Goal: Transaction & Acquisition: Purchase product/service

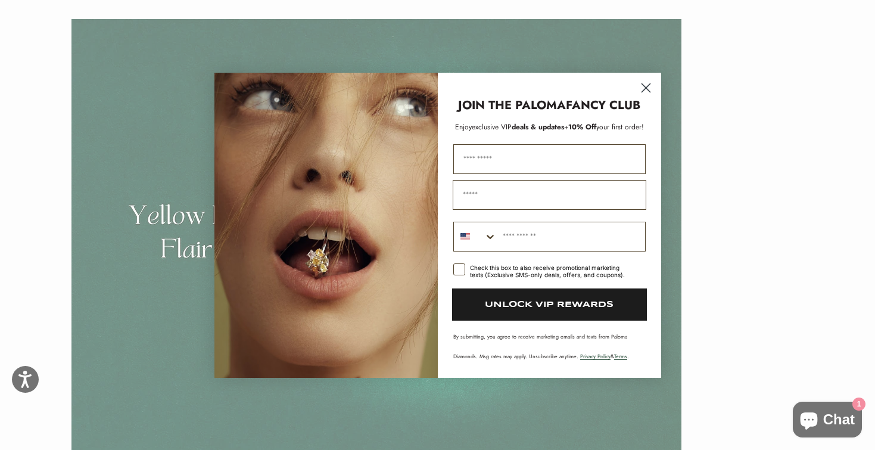
scroll to position [3151, 0]
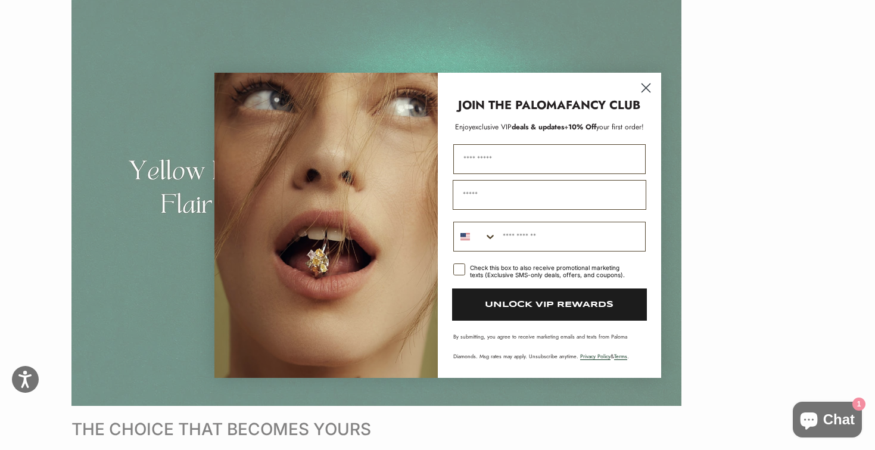
click at [649, 87] on circle "Close dialog" at bounding box center [646, 87] width 20 height 20
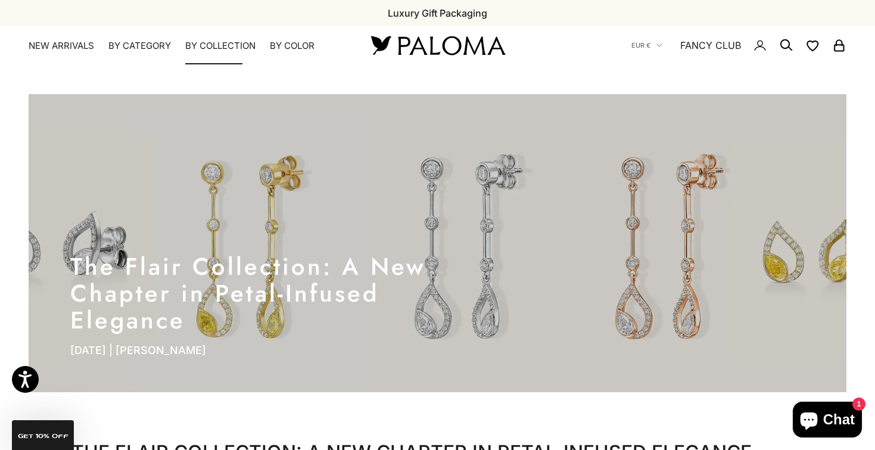
scroll to position [0, 0]
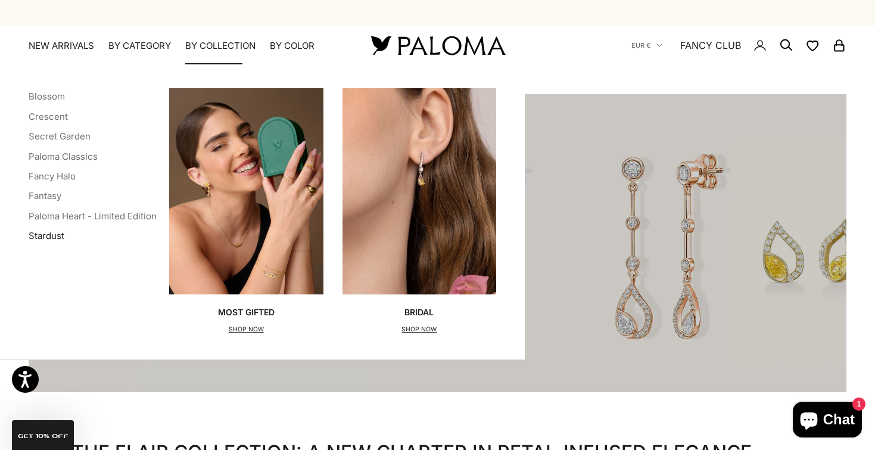
click at [50, 236] on link "Stardust" at bounding box center [47, 235] width 36 height 11
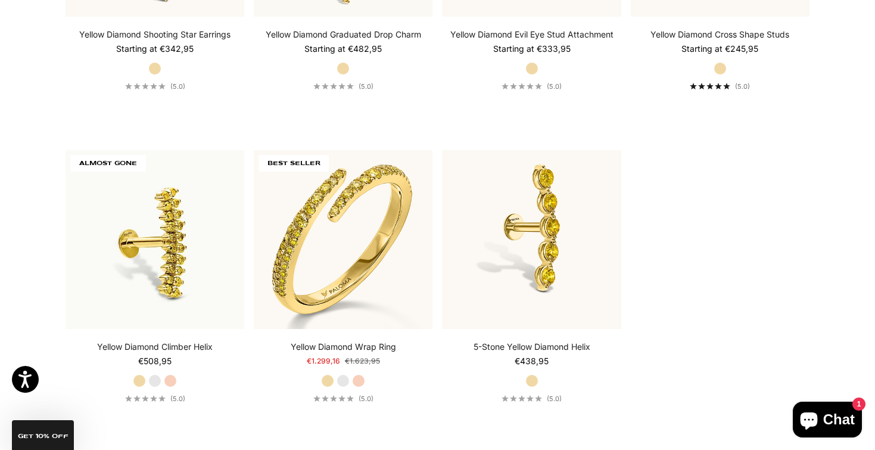
scroll to position [3340, 0]
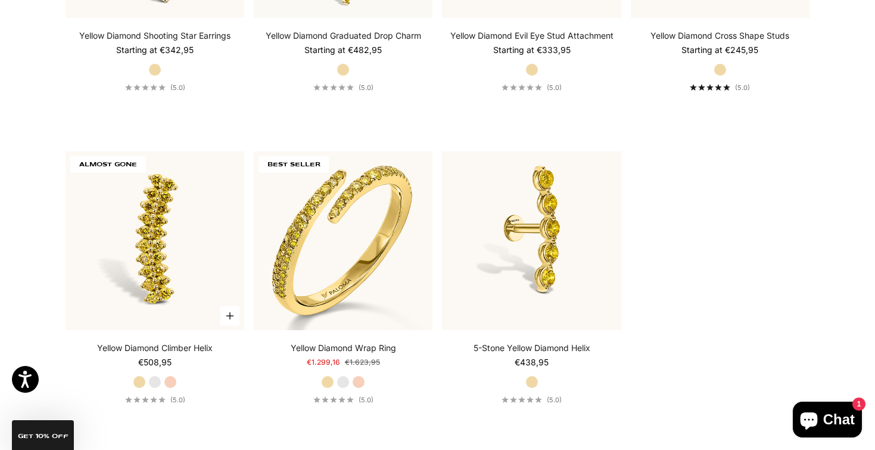
click at [157, 247] on img at bounding box center [155, 240] width 179 height 179
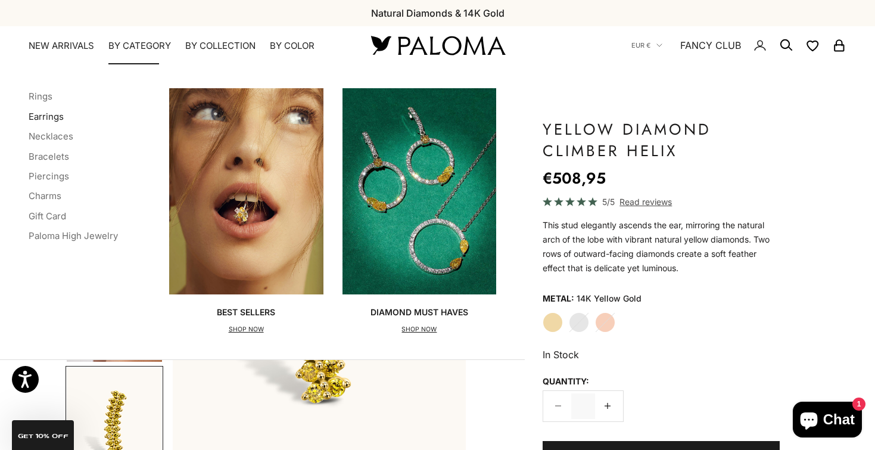
click at [57, 111] on link "Earrings" at bounding box center [46, 116] width 35 height 11
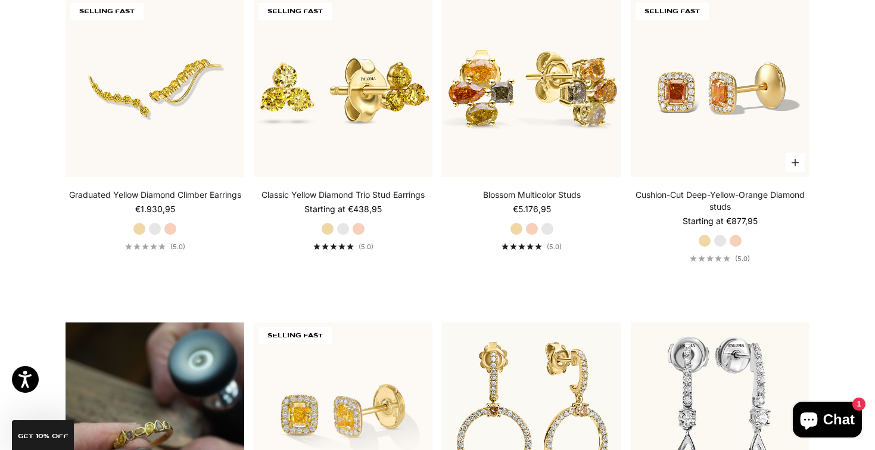
scroll to position [664, 0]
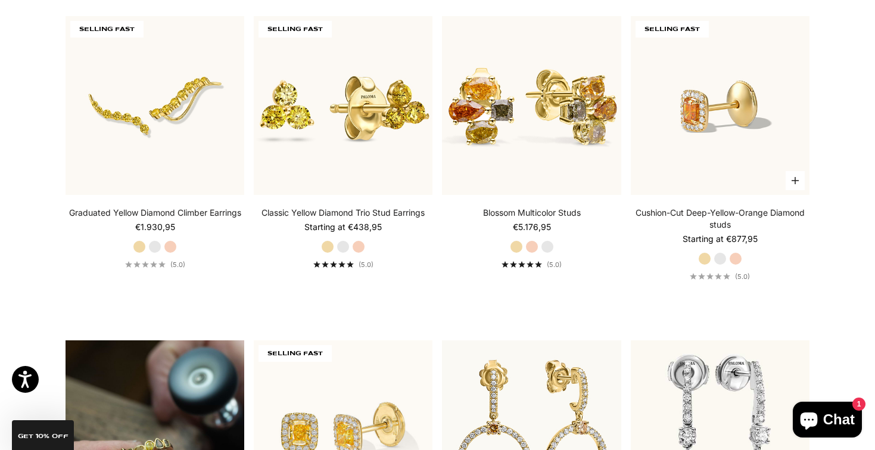
click at [702, 89] on img at bounding box center [720, 105] width 179 height 179
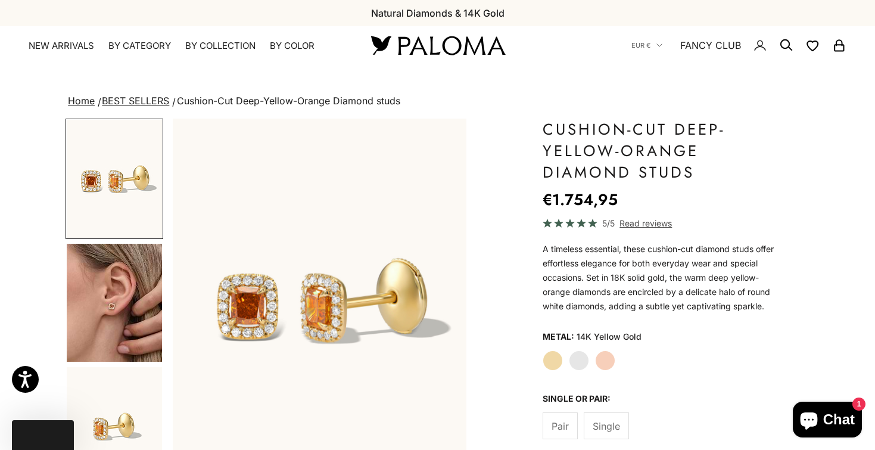
click at [105, 309] on img "Go to item 4" at bounding box center [114, 303] width 95 height 118
